Goal: Task Accomplishment & Management: Complete application form

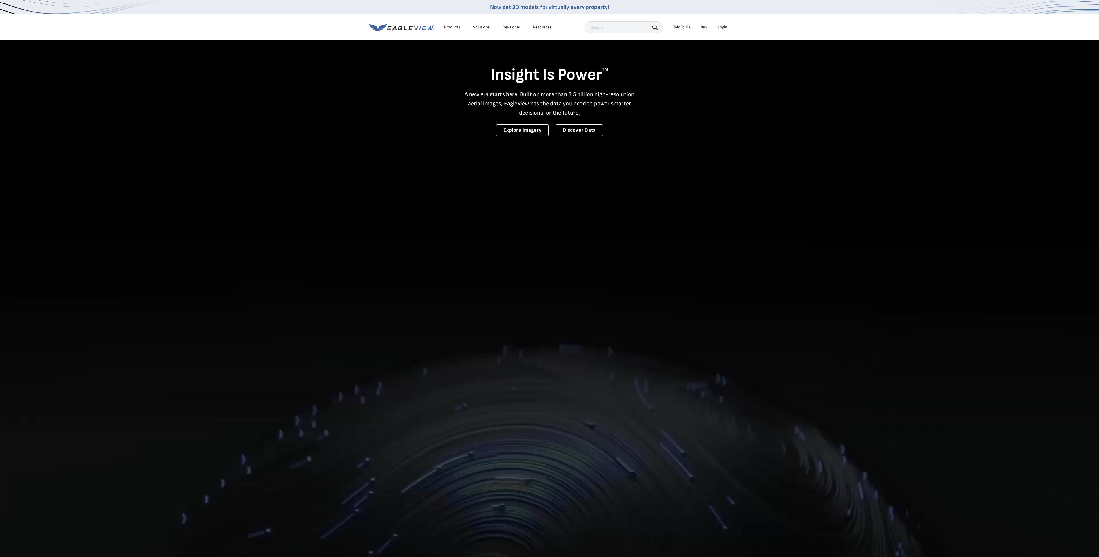
click at [721, 27] on div "Login" at bounding box center [723, 27] width 10 height 5
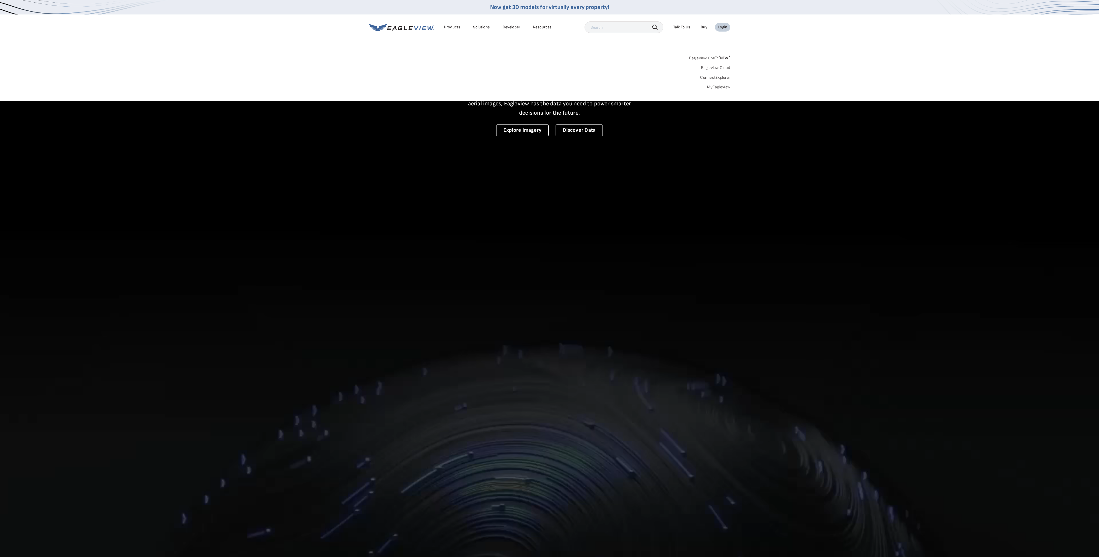
click at [721, 86] on link "MyEagleview" at bounding box center [718, 87] width 23 height 5
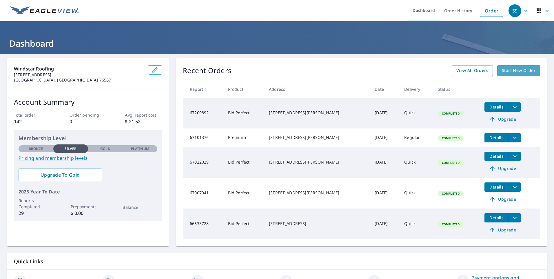
click at [510, 71] on span "Start New Order" at bounding box center [519, 70] width 34 height 7
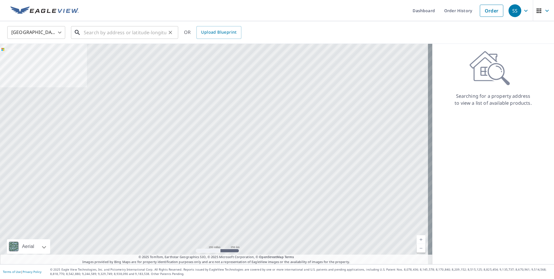
click at [143, 33] on input "text" at bounding box center [125, 32] width 83 height 16
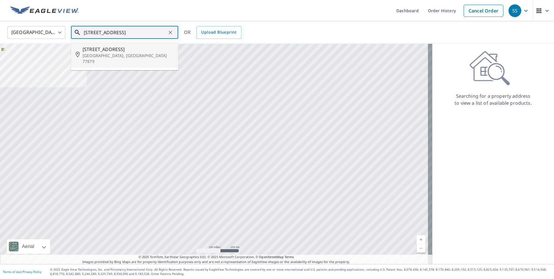
click at [119, 51] on span "[STREET_ADDRESS]" at bounding box center [128, 49] width 91 height 7
type input "[STREET_ADDRESS]"
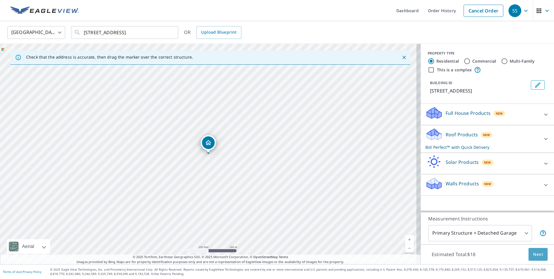
click at [536, 255] on span "Next" at bounding box center [538, 254] width 10 height 7
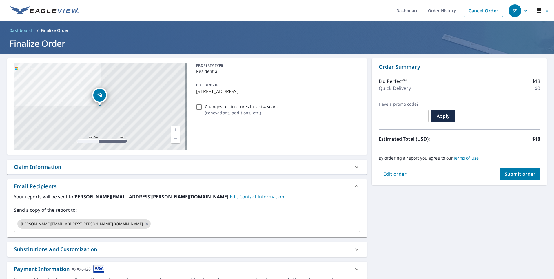
click at [514, 175] on span "Submit order" at bounding box center [520, 174] width 31 height 6
checkbox input "true"
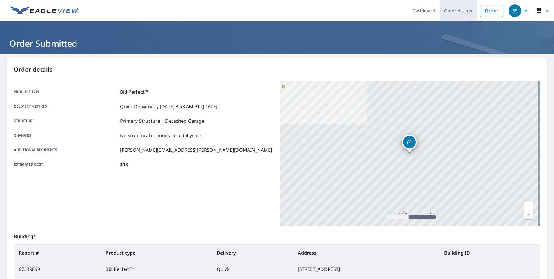
click at [448, 14] on link "Order History" at bounding box center [457, 10] width 37 height 21
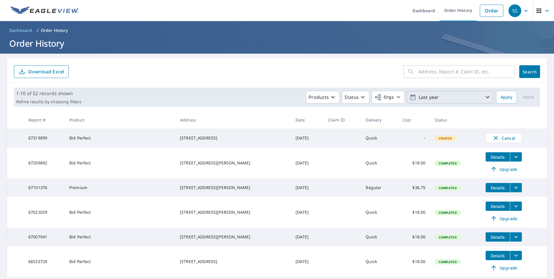
click at [485, 95] on icon "button" at bounding box center [487, 97] width 7 height 7
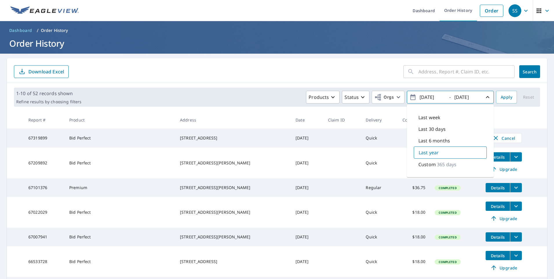
scroll to position [58, 0]
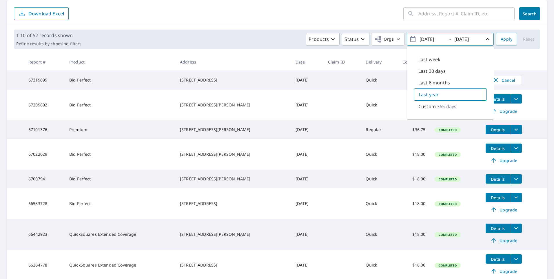
click at [446, 108] on p "365 days" at bounding box center [446, 106] width 19 height 7
click at [433, 39] on input "2024/09/08" at bounding box center [432, 38] width 28 height 9
type input "2024/01/01"
click at [460, 38] on input "2025/09/08" at bounding box center [466, 38] width 28 height 9
click at [468, 38] on input "2024/09/08" at bounding box center [466, 38] width 28 height 9
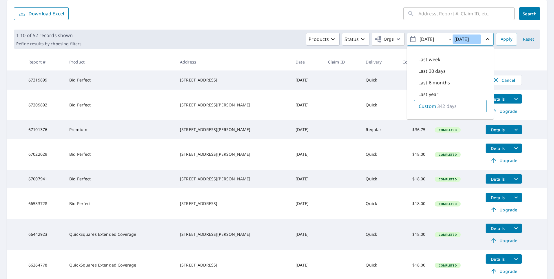
click at [474, 41] on input "2024/12/08" at bounding box center [466, 38] width 28 height 9
type input "2024/12/30"
click at [504, 37] on span "Apply" at bounding box center [507, 39] width 12 height 7
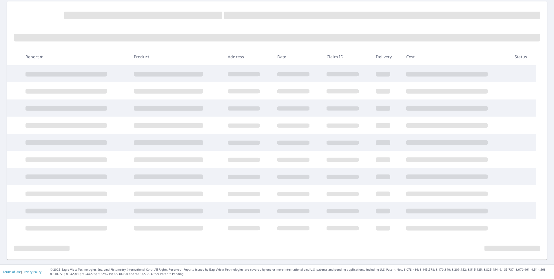
scroll to position [57, 0]
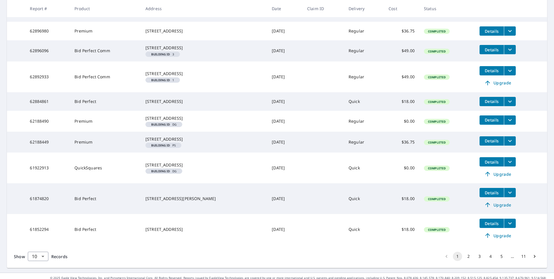
scroll to position [164, 0]
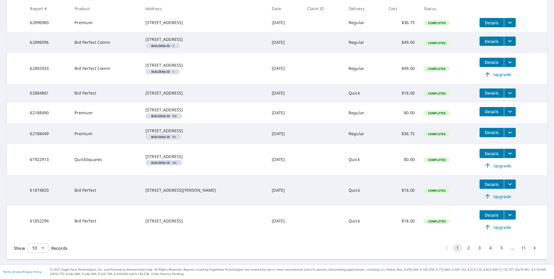
click at [44, 246] on body "SS SS Dashboard Order History Order SS Dashboard / Order History Order History …" at bounding box center [277, 139] width 554 height 279
click at [41, 266] on li "100" at bounding box center [38, 266] width 21 height 10
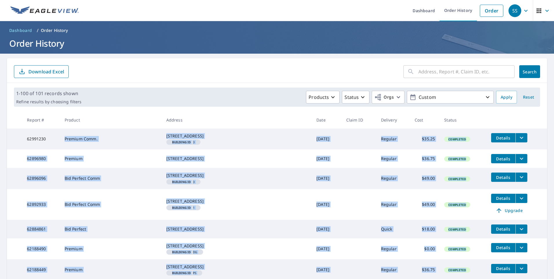
drag, startPoint x: 417, startPoint y: 234, endPoint x: 60, endPoint y: 144, distance: 368.4
copy tbody "Premium Comm. 101 E 3rd St Rockdale, TX 76567 Building ID 3 Dec 13, 2024 Regula…"
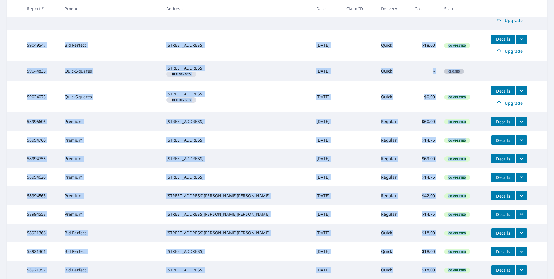
scroll to position [2722, 0]
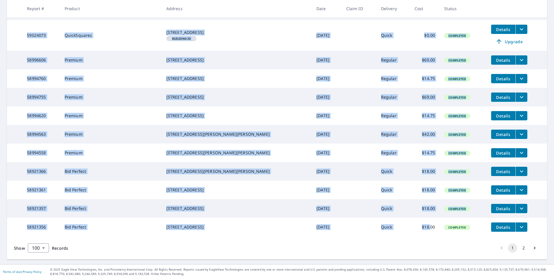
click at [521, 246] on button "2" at bounding box center [523, 247] width 9 height 9
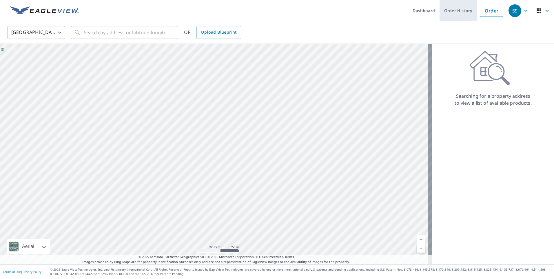
click at [458, 8] on link "Order History" at bounding box center [457, 10] width 37 height 21
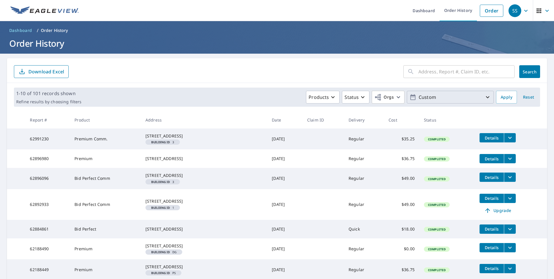
click at [484, 95] on icon "button" at bounding box center [487, 97] width 7 height 7
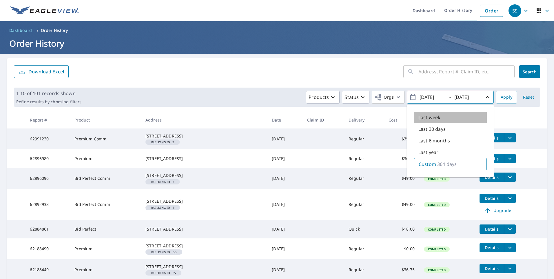
click at [434, 117] on p "Last week" at bounding box center [429, 117] width 22 height 7
type input "2025/09/01"
type input "2025/09/08"
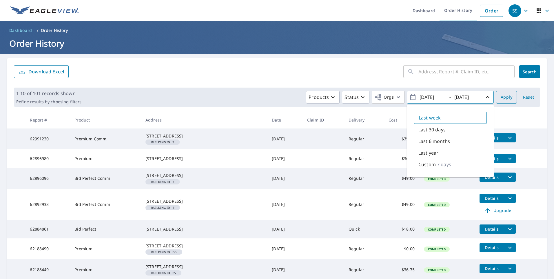
click at [501, 95] on span "Apply" at bounding box center [507, 97] width 12 height 7
